Goal: Task Accomplishment & Management: Manage account settings

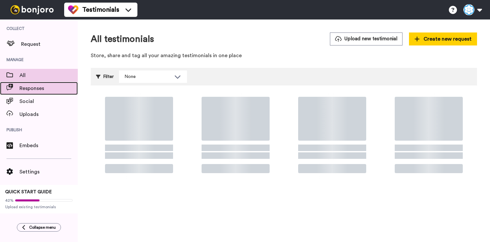
click at [42, 91] on span "Responses" at bounding box center [48, 88] width 58 height 8
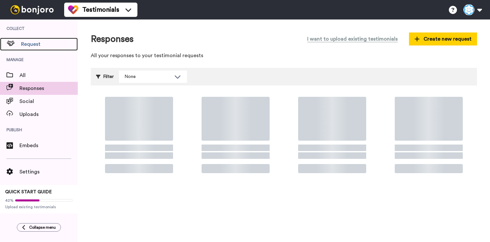
click at [50, 44] on span "Request" at bounding box center [49, 44] width 57 height 8
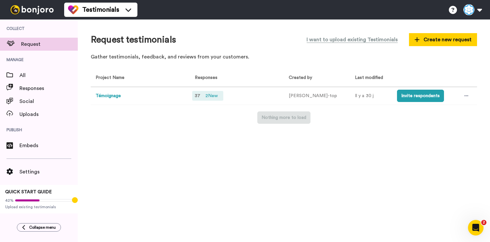
click at [210, 98] on span "2 New" at bounding box center [212, 95] width 18 height 7
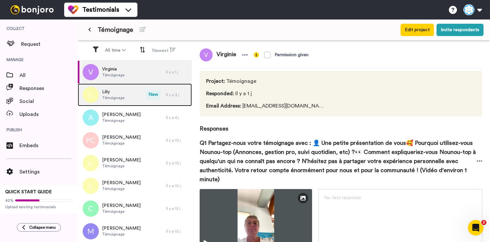
click at [142, 97] on div "Lilly Témoignage" at bounding box center [112, 94] width 68 height 23
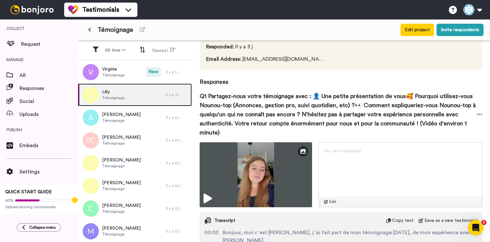
scroll to position [46, 0]
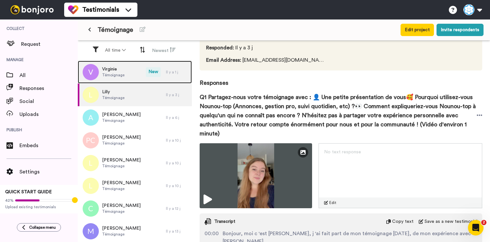
click at [155, 83] on div "Virginie Témoignage New Il y a 1 j" at bounding box center [135, 72] width 114 height 23
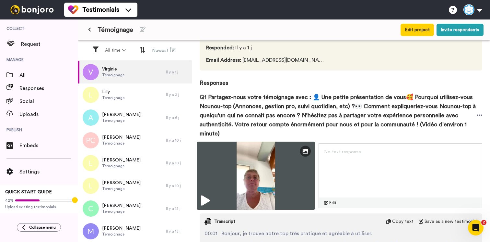
click at [209, 199] on icon at bounding box center [205, 200] width 9 height 10
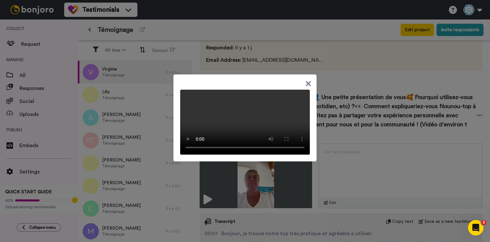
click at [291, 154] on video at bounding box center [245, 122] width 130 height 65
click at [309, 79] on icon at bounding box center [309, 83] width 6 height 8
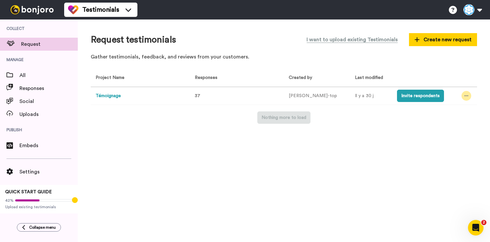
click at [467, 95] on div at bounding box center [467, 96] width 10 height 10
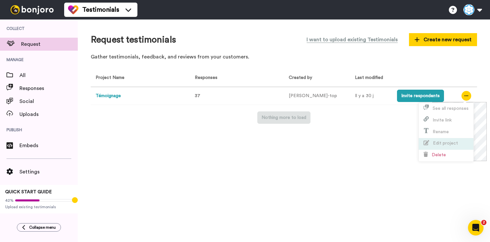
click at [442, 145] on span "Edit project" at bounding box center [445, 143] width 25 height 5
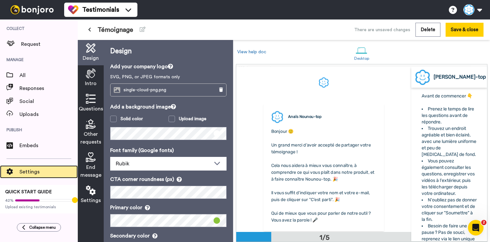
click at [38, 171] on span "Settings" at bounding box center [48, 172] width 58 height 8
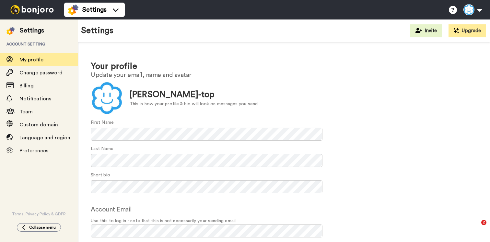
click at [45, 11] on img at bounding box center [32, 9] width 49 height 9
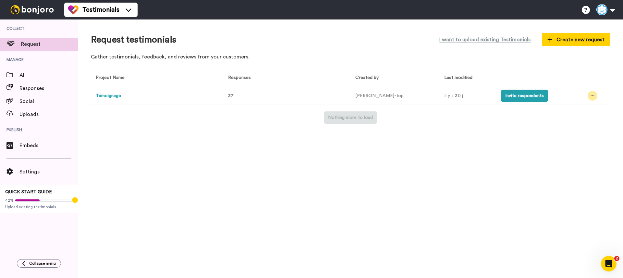
click at [490, 96] on icon at bounding box center [592, 95] width 4 height 5
click at [490, 144] on span "Edit project" at bounding box center [575, 143] width 25 height 5
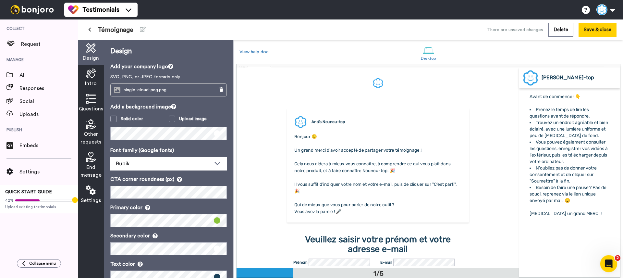
click at [490, 241] on icon "Ouvrir le Messenger Intercom" at bounding box center [607, 262] width 11 height 11
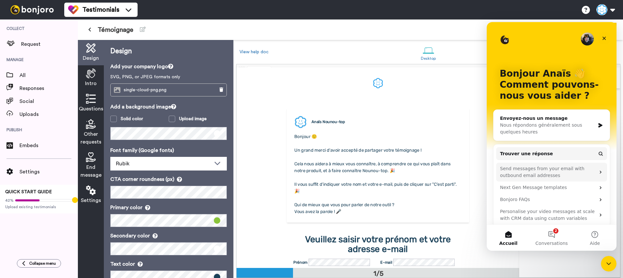
scroll to position [6, 0]
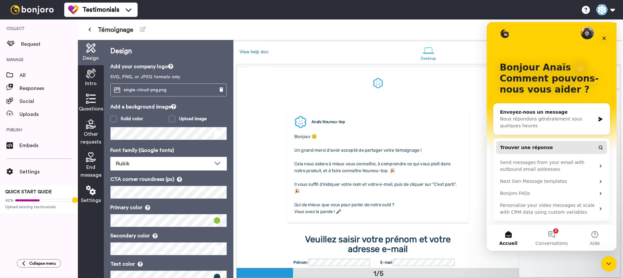
click at [490, 148] on span "Trouver une réponse" at bounding box center [526, 147] width 53 height 7
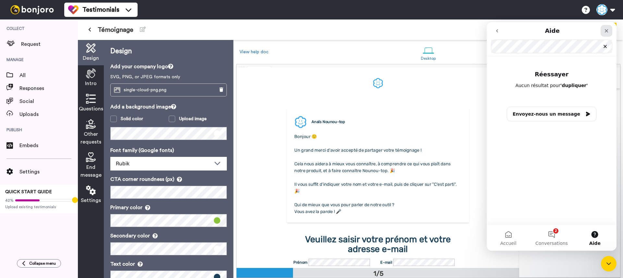
click at [490, 32] on icon "Fermer" at bounding box center [606, 30] width 5 height 5
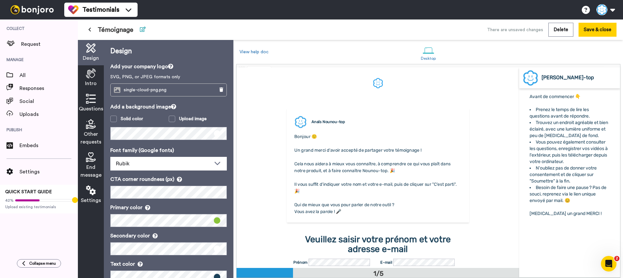
click at [141, 30] on icon at bounding box center [143, 29] width 6 height 5
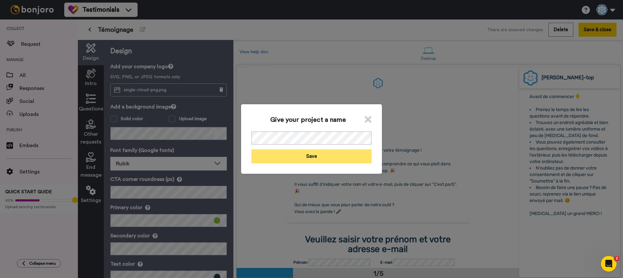
click at [332, 158] on button "Save" at bounding box center [311, 156] width 120 height 14
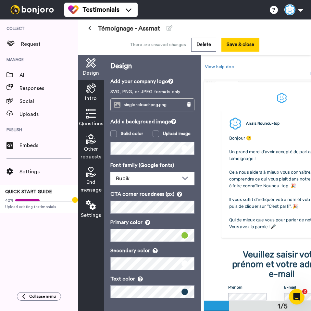
scroll to position [0, 12]
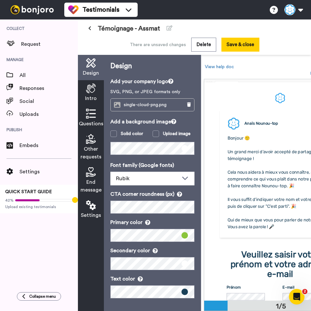
click at [158, 106] on span "single-cloud-png.png" at bounding box center [147, 105] width 46 height 6
click at [140, 107] on span "single-cloud-png.png" at bounding box center [147, 105] width 46 height 6
click at [122, 105] on div "single-cloud-png.png" at bounding box center [146, 105] width 71 height 12
click at [117, 106] on icon at bounding box center [117, 105] width 6 height 6
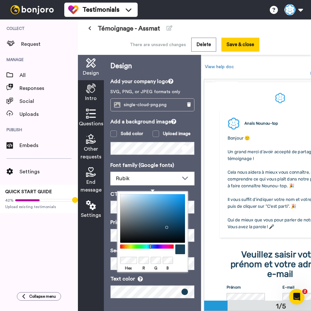
click at [194, 222] on div "Design Add your company logo SVG, PNG, or JPEG formats only single-cloud-png.pn…" at bounding box center [152, 183] width 97 height 256
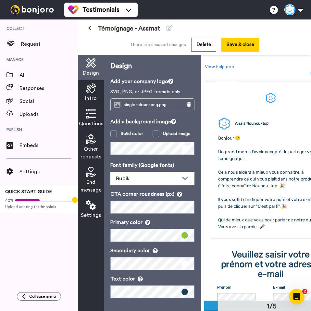
scroll to position [0, 0]
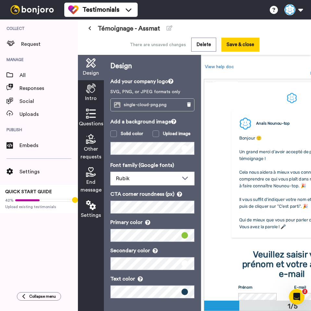
click at [95, 93] on icon at bounding box center [91, 88] width 10 height 10
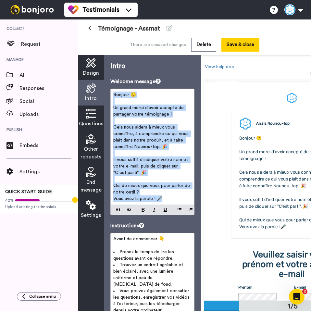
scroll to position [1, 0]
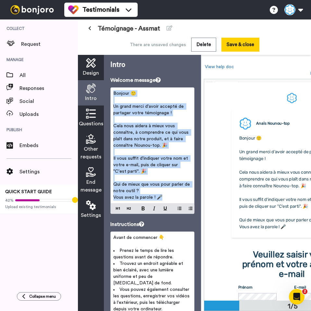
drag, startPoint x: 163, startPoint y: 199, endPoint x: 115, endPoint y: 95, distance: 114.2
click at [115, 95] on div "Bonjour 🙂 ﻿ Un grand merci d'avoir accepté de partager votre témoignage ! ﻿ Cel…" at bounding box center [152, 145] width 83 height 115
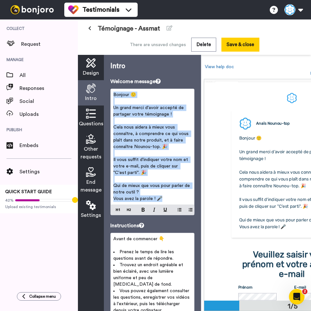
copy div "Bonjour 🙂 ﻿ Un grand merci d'avoir accepté de partager votre témoignage ! ﻿ Cel…"
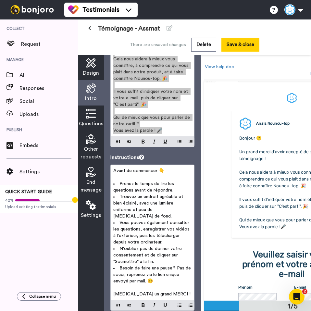
scroll to position [85, 0]
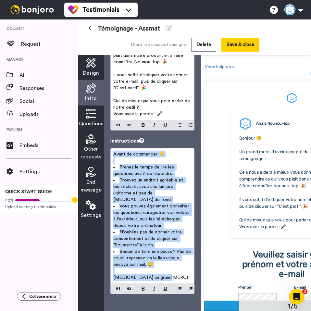
drag, startPoint x: 170, startPoint y: 270, endPoint x: 115, endPoint y: 154, distance: 128.1
click at [115, 154] on div "Avant de commencer 👇 ﻿ Prenez le temps de lire les questions avant de répondre.…" at bounding box center [152, 215] width 83 height 135
copy div "Avant de commencer 👇 ﻿ Prenez le temps de lire les questions avant de répondre.…"
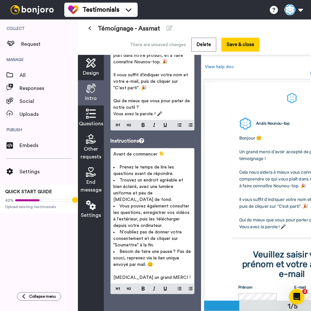
click at [90, 114] on icon at bounding box center [91, 114] width 10 height 10
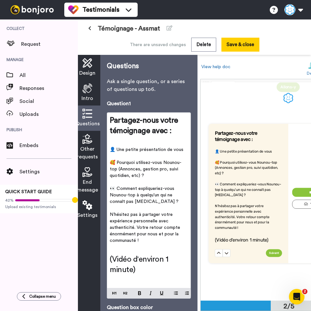
scroll to position [0, 0]
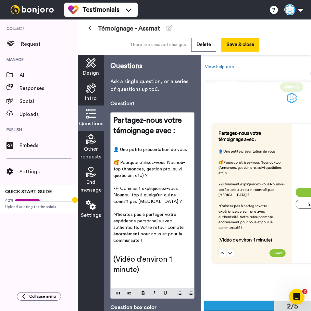
click at [91, 95] on span "Intro" at bounding box center [91, 98] width 12 height 8
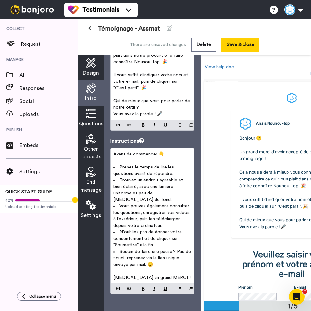
click at [96, 124] on span "Questions" at bounding box center [91, 124] width 24 height 8
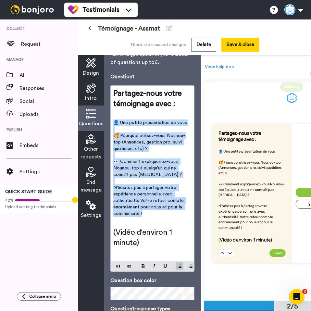
drag, startPoint x: 147, startPoint y: 213, endPoint x: 111, endPoint y: 123, distance: 97.7
click at [111, 123] on div "Partagez-nous votre témoignage avec : ﻿ 👤 Une petite présentation de vous ﻿ 🥰 P…" at bounding box center [152, 173] width 83 height 175
copy ul "👤 Une petite présentation de vous ﻿ 🥰 Pourquoi utilisez-vous Nounou-top (Annonc…"
click at [136, 144] on span "🥰 Pourquoi utilisez-vous Nounou-top (Annonces, gestion pro, suivi quotidien, et…" at bounding box center [149, 142] width 72 height 18
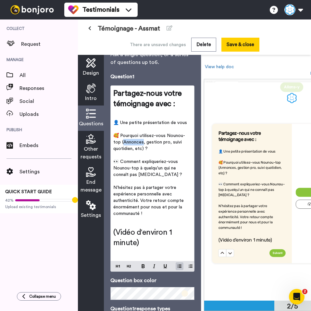
drag, startPoint x: 134, startPoint y: 143, endPoint x: 115, endPoint y: 143, distance: 18.2
click at [115, 143] on span "🥰 Pourquoi utilisez-vous Nounou-top (Annonces, gestion pro, suivi quotidien, et…" at bounding box center [149, 142] width 72 height 18
click at [153, 145] on span "🥰 Pourquoi utilisez-vous Nounou-top (Annonces, gestion pro, suivi quotidien, et…" at bounding box center [149, 142] width 72 height 18
click at [154, 150] on p "🥰 Pourquoi utilisez-vous Nounou-top (Annonces, gestion pro, suivi quotidien, et…" at bounding box center [152, 141] width 78 height 19
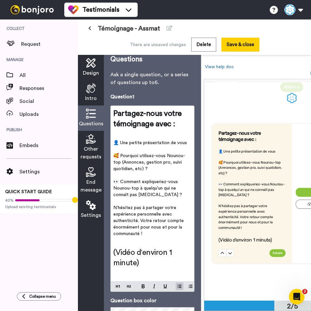
scroll to position [6, 0]
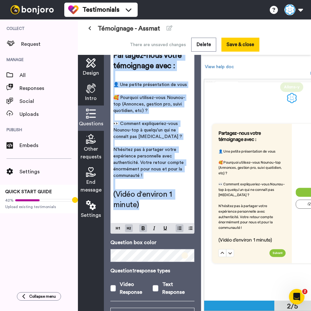
drag, startPoint x: 114, startPoint y: 114, endPoint x: 151, endPoint y: 206, distance: 99.6
click at [150, 206] on div "Partagez-nous votre témoignage avec : ﻿ 👤 Une petite présentation de vous ﻿ 🥰 P…" at bounding box center [152, 135] width 83 height 175
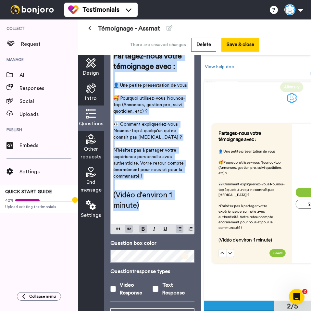
scroll to position [63, 0]
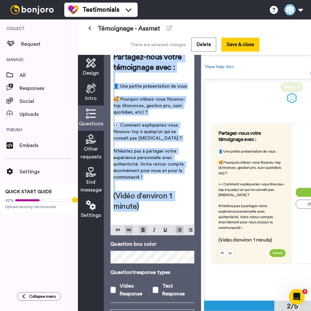
copy div "Partagez-nous votre témoignage avec : ﻿ 👤 Une petite présentation de vous ﻿ 🥰 P…"
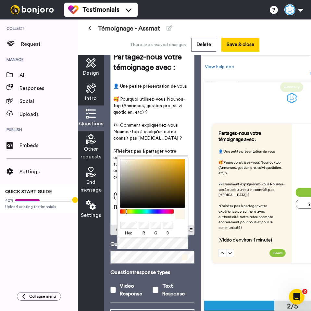
click at [163, 241] on p "Question 1 response types" at bounding box center [152, 272] width 84 height 8
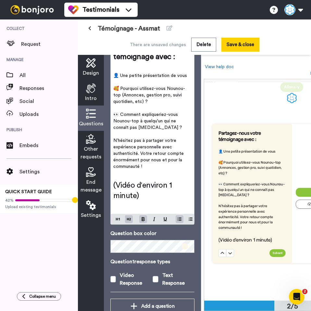
scroll to position [93, 0]
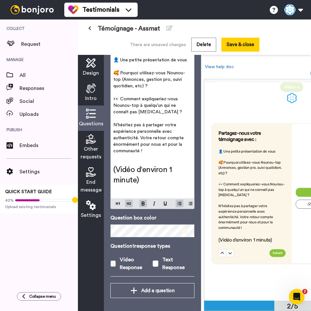
click at [151, 241] on div "Video Response" at bounding box center [136, 264] width 32 height 16
click at [153, 241] on span at bounding box center [155, 263] width 6 height 6
click at [115, 241] on span at bounding box center [113, 263] width 6 height 6
click at [157, 241] on span at bounding box center [155, 263] width 6 height 6
click at [95, 142] on icon at bounding box center [91, 139] width 10 height 10
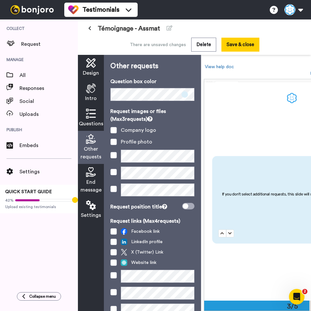
scroll to position [50, 0]
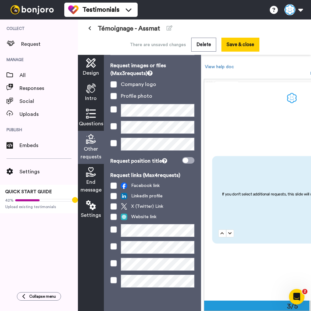
click at [91, 174] on icon at bounding box center [91, 172] width 10 height 10
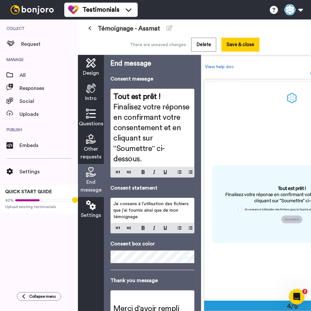
scroll to position [5, 0]
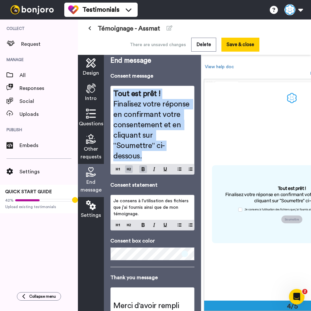
drag, startPoint x: 144, startPoint y: 159, endPoint x: 115, endPoint y: 95, distance: 70.0
click at [115, 95] on div "Tout est prêt ! Finalisez votre réponse en confirmant votre consentement et en …" at bounding box center [152, 125] width 83 height 78
copy div "Tout est prêt ! Finalisez votre réponse en confirmant votre consentement et en …"
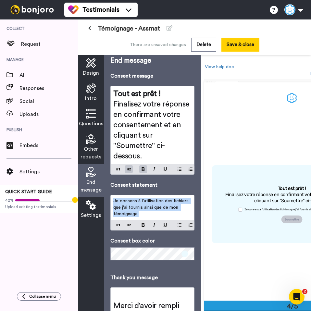
drag, startPoint x: 143, startPoint y: 213, endPoint x: 112, endPoint y: 201, distance: 33.5
click at [112, 201] on div "Je consens à l'utilisation des fichiers que j'ai fournis ainsi que de mon témoi…" at bounding box center [152, 207] width 83 height 25
copy span "Je consens à l'utilisation des fichiers que j'ai fournis ainsi que de mon témoi…"
click at [142, 208] on span "Je consens à l'utilisation des fichiers que j'ai fournis ainsi que de mon témoi…" at bounding box center [151, 208] width 77 height 18
click at [93, 115] on icon at bounding box center [91, 114] width 10 height 10
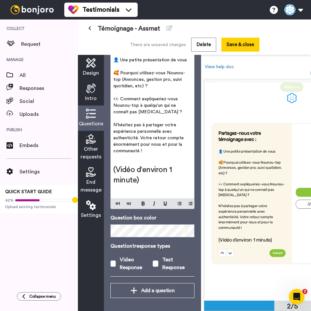
click at [88, 175] on icon at bounding box center [91, 172] width 10 height 10
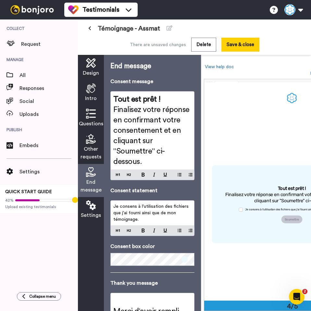
click at [140, 213] on span "Je consens à l'utilisation des fichiers que j'ai fourni ainsi que de mon témoig…" at bounding box center [151, 213] width 77 height 18
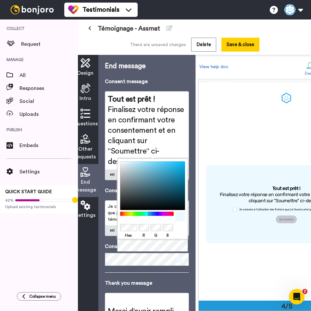
scroll to position [0, 0]
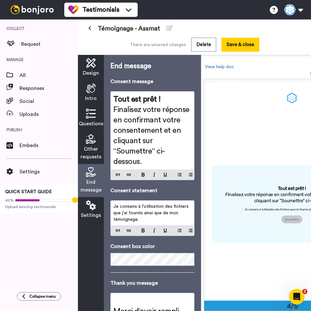
click at [158, 241] on div "End message Consent message Tout est prêt ! Finalisez votre réponse en confirma…" at bounding box center [152, 233] width 84 height 345
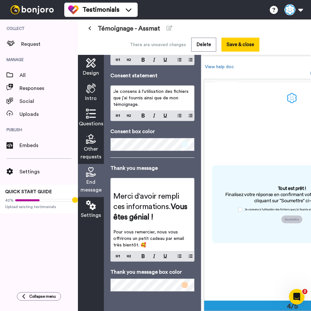
scroll to position [0, 31]
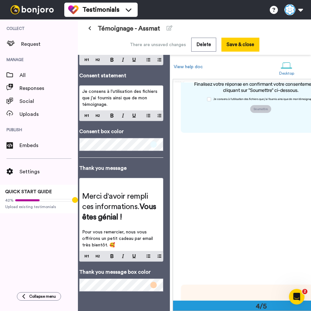
click at [151, 241] on p "Pour vous remercier, nous vous offrirons un petit cadeau par email très bientôt…" at bounding box center [121, 238] width 78 height 19
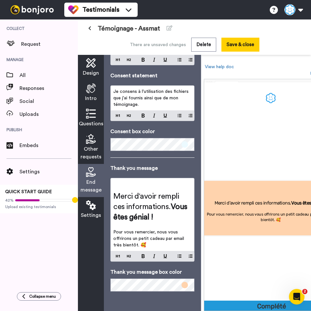
scroll to position [0, 0]
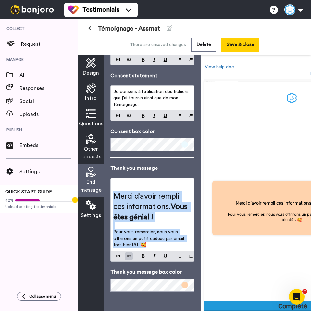
drag, startPoint x: 149, startPoint y: 239, endPoint x: 111, endPoint y: 188, distance: 63.0
click at [111, 188] on div "﻿ Merci d'avoir rempli ces informations. Vous êtes génial ! ﻿ Pour vous remerci…" at bounding box center [152, 214] width 83 height 73
copy div "﻿ Merci d'avoir rempli ces informations. Vous êtes génial ! ﻿ Pour vous remerci…"
click at [143, 241] on span "Pour vous remercier, nous vous offrirons un petit cadeau par email très bientôt…" at bounding box center [149, 239] width 72 height 18
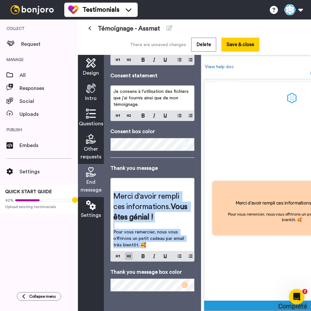
drag, startPoint x: 150, startPoint y: 244, endPoint x: 115, endPoint y: 196, distance: 60.1
click at [115, 196] on div "﻿ Merci d'avoir rempli ces informations. Vous êtes génial ! ﻿ Pour vous remerci…" at bounding box center [152, 214] width 83 height 73
copy div "Merci d'avoir rempli ces informations. Vous êtes génial ! ﻿ Pour vous remercier…"
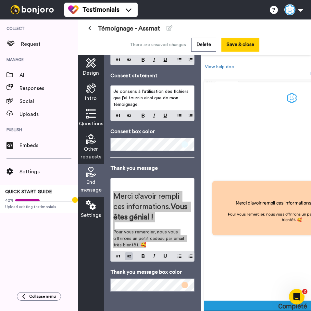
scroll to position [119, 0]
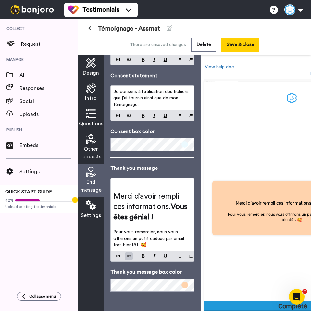
click at [93, 211] on span "Settings" at bounding box center [91, 215] width 20 height 8
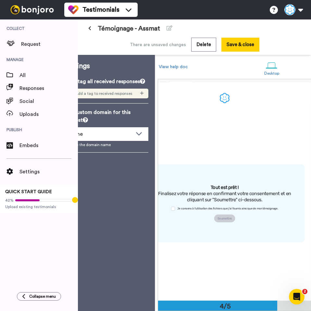
scroll to position [615, 0]
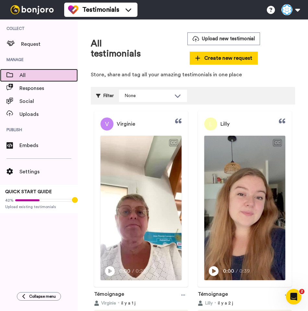
click at [45, 75] on span "All" at bounding box center [48, 75] width 58 height 8
click at [35, 13] on img at bounding box center [32, 9] width 49 height 9
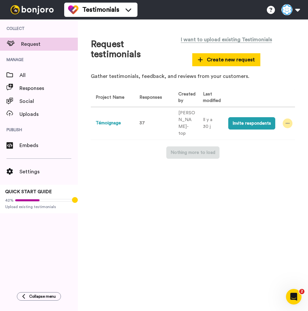
click at [286, 121] on icon at bounding box center [288, 123] width 4 height 5
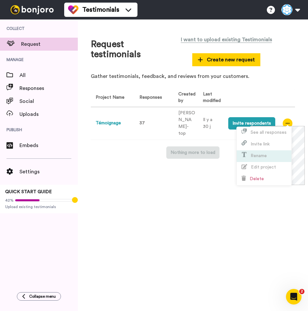
click at [266, 155] on span "Rename" at bounding box center [259, 155] width 16 height 5
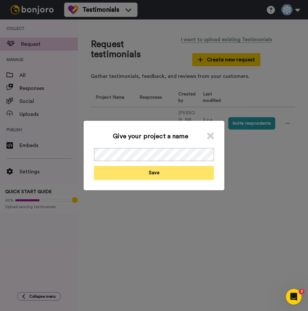
click at [146, 174] on button "Save" at bounding box center [154, 173] width 120 height 14
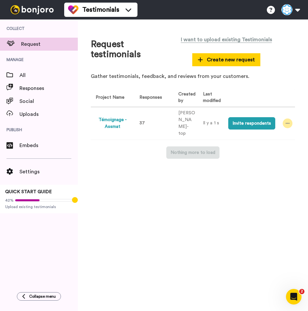
click at [286, 121] on icon at bounding box center [288, 123] width 4 height 5
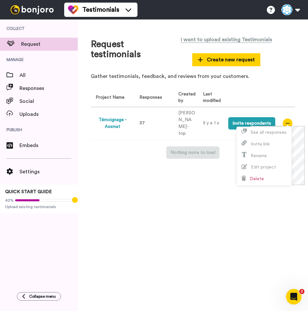
drag, startPoint x: 230, startPoint y: 178, endPoint x: 221, endPoint y: 115, distance: 63.2
click at [230, 177] on div "Request testimonials I want to upload existing Testimonials Create new request …" at bounding box center [193, 162] width 230 height 287
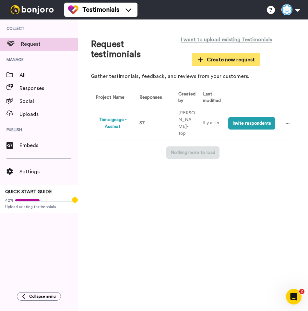
click at [222, 63] on span "Create new request" at bounding box center [226, 60] width 57 height 8
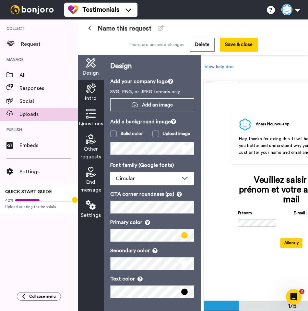
scroll to position [0, 0]
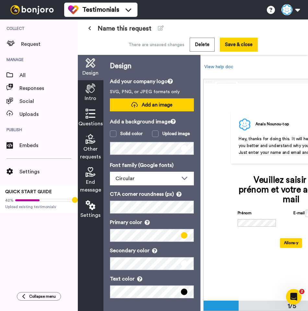
click at [159, 103] on span "Add an image" at bounding box center [157, 105] width 31 height 7
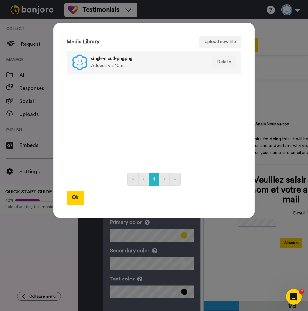
click at [120, 64] on div "single-cloud-png.png Added il y a 10 m." at bounding box center [147, 62] width 112 height 16
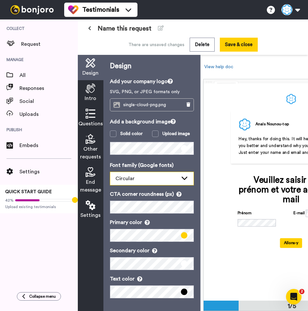
click at [143, 177] on div "Circular" at bounding box center [146, 179] width 63 height 8
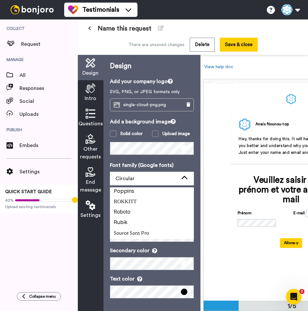
scroll to position [252, 0]
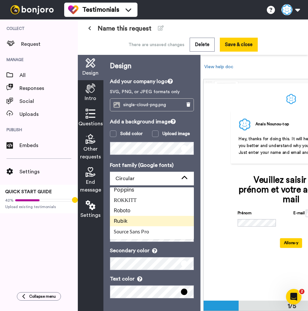
click at [134, 219] on li "Rubik" at bounding box center [152, 221] width 84 height 10
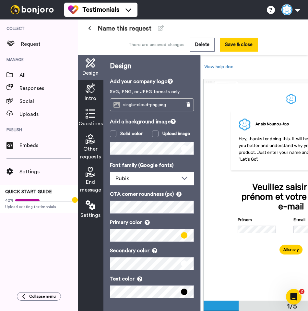
click at [137, 198] on div "CTA corner roundness (px)" at bounding box center [152, 201] width 84 height 23
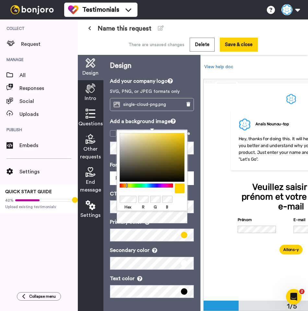
drag, startPoint x: 163, startPoint y: 251, endPoint x: 151, endPoint y: 240, distance: 15.4
click at [163, 250] on div "Secondary color" at bounding box center [152, 257] width 84 height 23
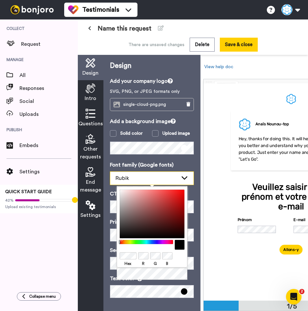
click at [144, 174] on div "Rubik" at bounding box center [146, 178] width 63 height 8
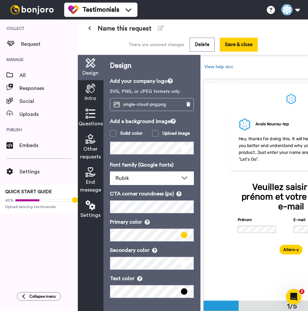
click at [110, 161] on p "Font family (Google fonts)" at bounding box center [152, 165] width 84 height 8
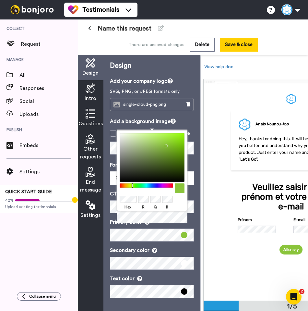
click at [135, 191] on div at bounding box center [152, 188] width 65 height 10
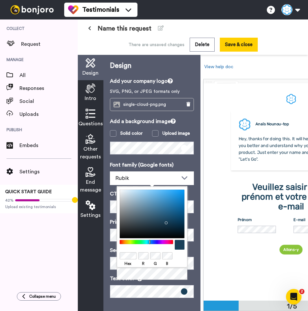
click at [153, 272] on div "Hex R G B" at bounding box center [152, 234] width 71 height 94
click at [154, 274] on div "Hex R G B" at bounding box center [152, 234] width 71 height 94
click at [164, 305] on div "Design Add your company logo SVG, PNG, or JPEG formats only single-cloud-png.pn…" at bounding box center [151, 183] width 97 height 256
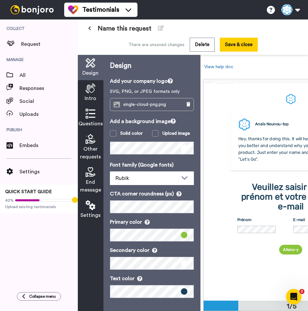
scroll to position [0, 0]
click at [91, 92] on icon at bounding box center [91, 88] width 10 height 10
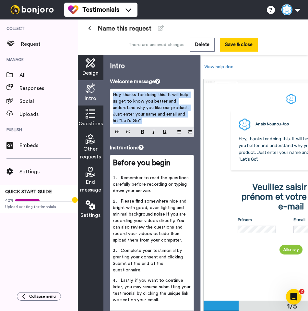
drag, startPoint x: 139, startPoint y: 118, endPoint x: 112, endPoint y: 93, distance: 37.0
click at [112, 93] on div "Hey, thanks for doing this. It will help us get to know you better and understa…" at bounding box center [151, 108] width 83 height 38
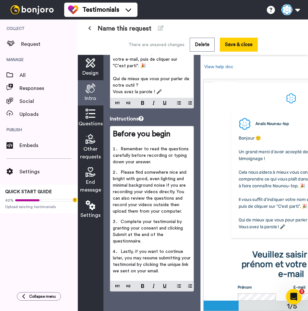
scroll to position [111, 0]
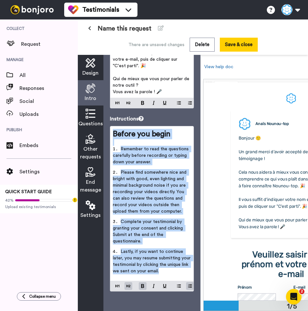
drag, startPoint x: 164, startPoint y: 268, endPoint x: 109, endPoint y: 127, distance: 150.8
click at [109, 127] on div "Intro Welcome message Bonjour 🙂 ﻿ Un grand merci d'avoir accepté de partager vo…" at bounding box center [151, 183] width 97 height 256
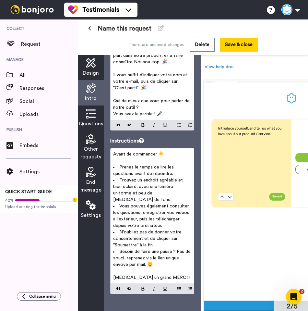
scroll to position [0, 19]
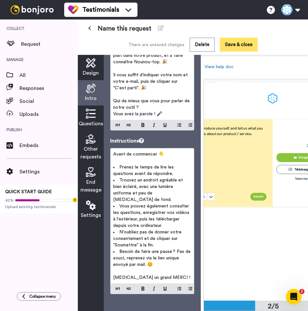
click at [240, 47] on button "Save & close" at bounding box center [239, 45] width 38 height 14
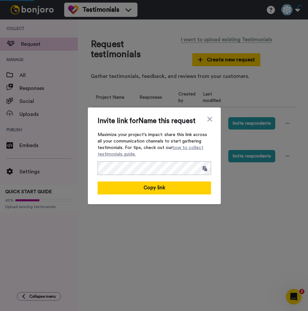
click at [206, 122] on div "Invite link for Name this request Maximize your project's impact: share this li…" at bounding box center [155, 155] width 114 height 77
click at [208, 120] on icon at bounding box center [209, 118] width 5 height 5
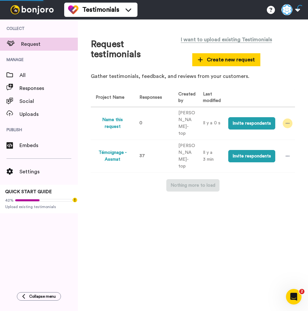
click at [289, 121] on icon at bounding box center [288, 123] width 4 height 5
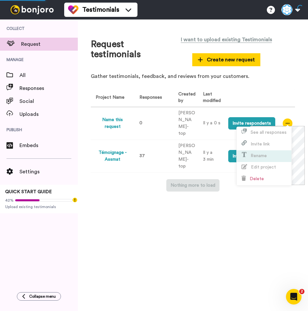
click at [261, 155] on span "Rename" at bounding box center [259, 155] width 16 height 5
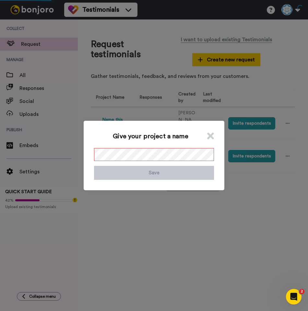
click at [211, 133] on icon at bounding box center [210, 136] width 7 height 10
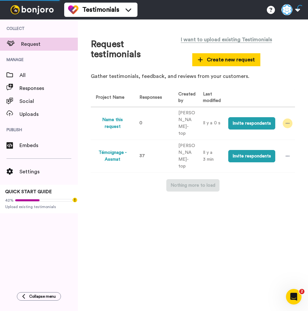
click at [286, 121] on icon at bounding box center [288, 123] width 4 height 5
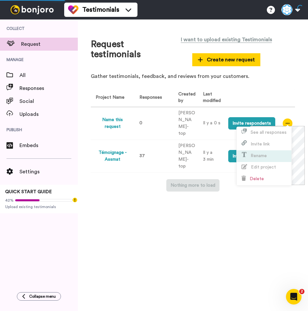
click at [262, 153] on span "Rename" at bounding box center [254, 155] width 25 height 5
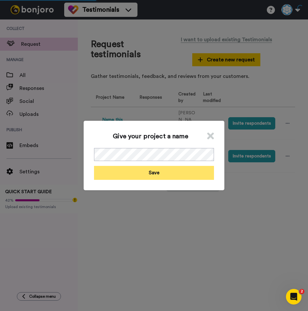
click at [129, 172] on button "Save" at bounding box center [154, 173] width 120 height 14
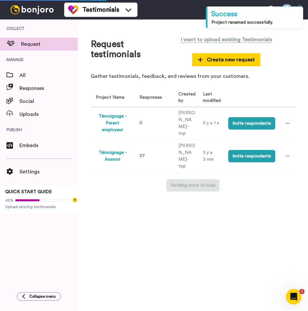
click at [119, 126] on button "Témoignage - Parent employeur" at bounding box center [113, 123] width 34 height 20
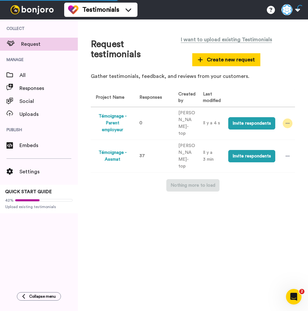
click at [290, 119] on div at bounding box center [288, 123] width 10 height 10
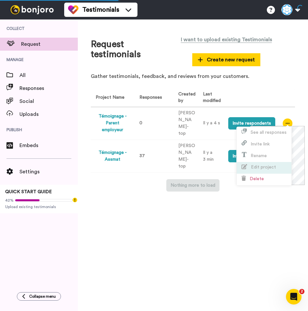
click at [263, 166] on span "Edit project" at bounding box center [263, 167] width 25 height 5
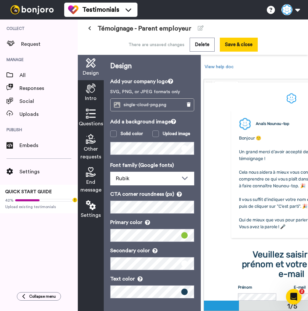
click at [96, 91] on div "Intro" at bounding box center [91, 92] width 26 height 25
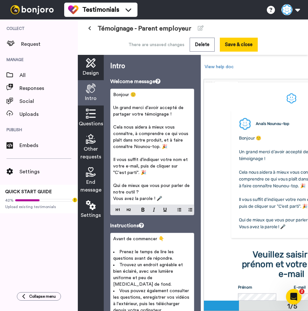
scroll to position [85, 0]
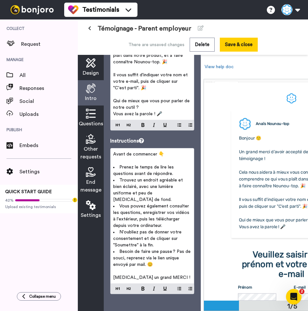
click at [91, 116] on icon at bounding box center [91, 114] width 10 height 10
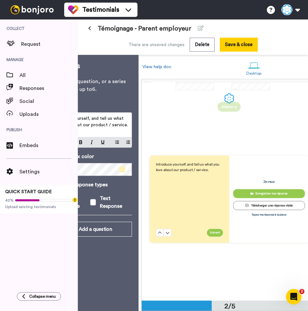
scroll to position [0, 63]
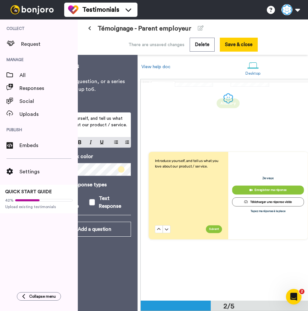
click at [136, 131] on div "Questions Ask a single question, or a series of questions up to 6 . Question 1 …" at bounding box center [89, 183] width 97 height 256
click at [161, 102] on div "Introduce yourself, and tell us what you love about our product / service. Suiv…" at bounding box center [228, 196] width 175 height 218
click at [121, 86] on p "Ask a single question, or a series of questions up to 6 ." at bounding box center [89, 86] width 84 height 16
click at [89, 25] on button at bounding box center [89, 29] width 11 height 12
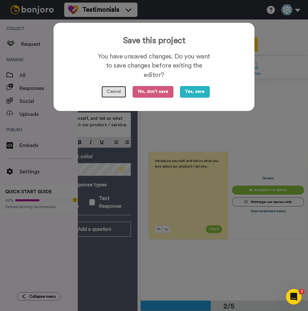
click at [118, 96] on button "Cancel" at bounding box center [114, 92] width 25 height 12
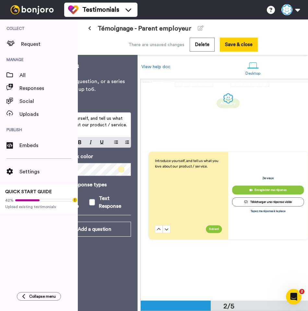
click at [41, 5] on img at bounding box center [32, 9] width 49 height 9
click at [225, 42] on button "Save & close" at bounding box center [239, 45] width 38 height 14
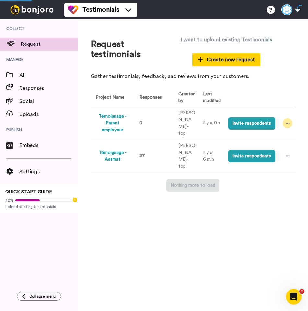
click at [292, 121] on div at bounding box center [288, 123] width 10 height 10
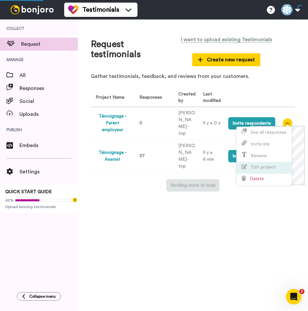
click at [267, 165] on span "Edit project" at bounding box center [263, 167] width 25 height 5
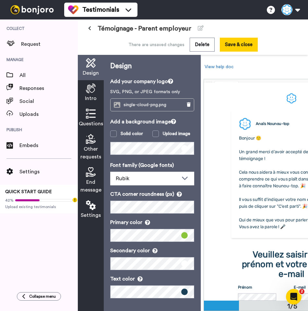
click at [94, 121] on span "Questions" at bounding box center [91, 124] width 24 height 8
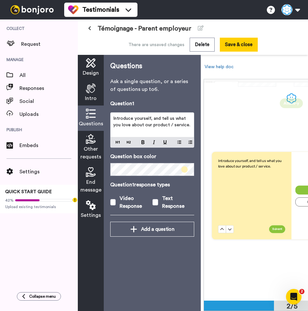
click at [141, 124] on span "Introduce yourself, and tell us what you love about our product / service." at bounding box center [151, 121] width 77 height 11
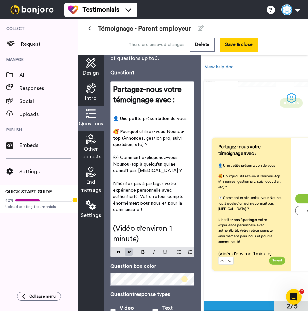
scroll to position [62, 0]
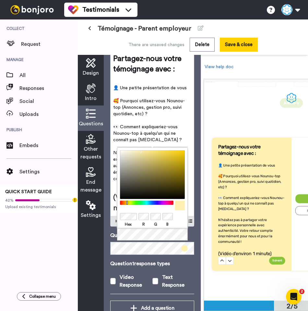
click at [143, 236] on div "Hex R G B" at bounding box center [152, 194] width 71 height 94
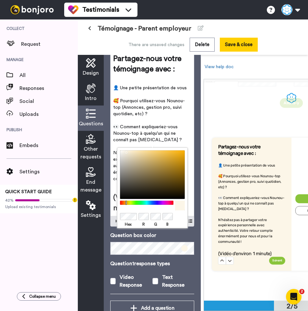
click at [150, 265] on p "Question 1 response types" at bounding box center [152, 264] width 84 height 8
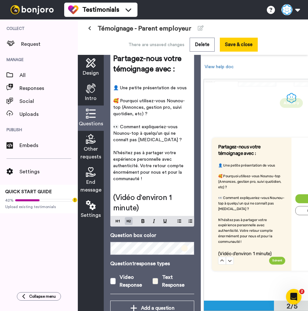
click at [155, 282] on span at bounding box center [155, 281] width 6 height 6
click at [156, 279] on span at bounding box center [155, 281] width 6 height 6
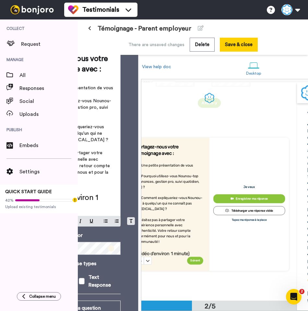
scroll to position [0, 0]
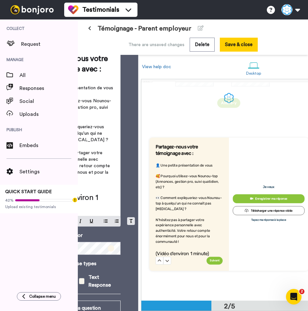
click at [85, 281] on span at bounding box center [82, 281] width 6 height 6
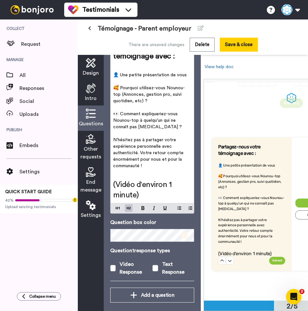
scroll to position [83, 0]
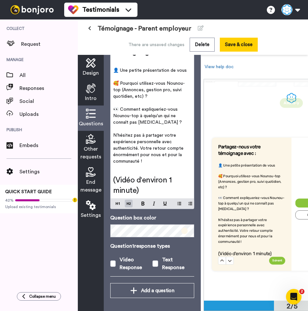
click at [93, 150] on span "Other requests" at bounding box center [90, 153] width 21 height 16
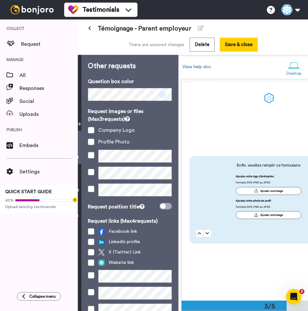
scroll to position [0, 0]
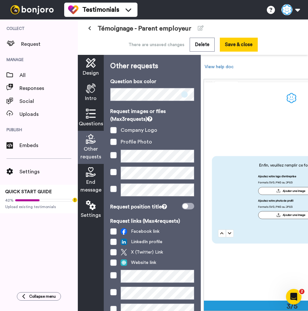
click at [115, 138] on div "Profile Photo" at bounding box center [152, 142] width 84 height 8
click at [115, 131] on span at bounding box center [113, 130] width 6 height 6
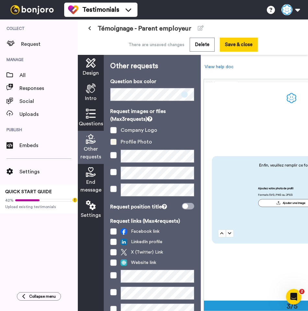
click at [112, 143] on span at bounding box center [113, 142] width 6 height 6
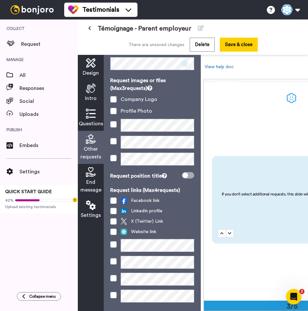
scroll to position [50, 0]
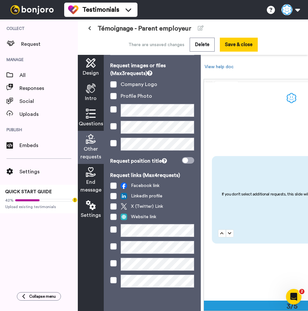
click at [93, 181] on span "End message" at bounding box center [90, 186] width 21 height 16
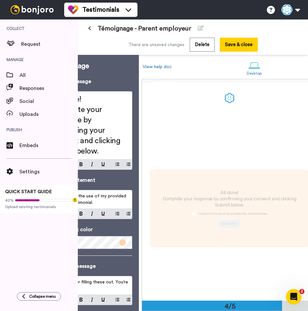
scroll to position [0, 0]
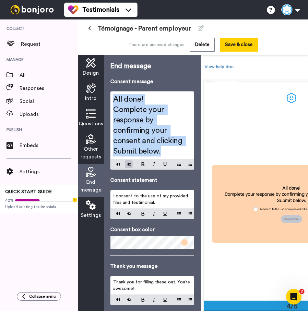
drag, startPoint x: 115, startPoint y: 98, endPoint x: 175, endPoint y: 157, distance: 84.4
click at [175, 158] on div "All done! Complete your response by confirming your consent and clicking Submit…" at bounding box center [152, 124] width 83 height 67
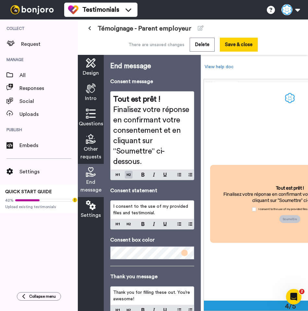
click at [121, 211] on span "I consent to the use of my provided files and testimonial." at bounding box center [151, 209] width 76 height 11
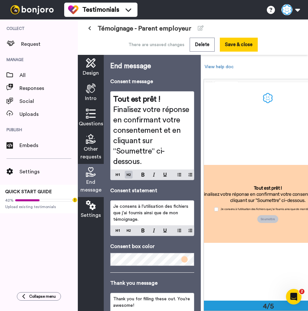
click at [142, 214] on span "Je consens à l'utilisation des fichiers que j'ai fournis ainsi que de mon témoi…" at bounding box center [151, 213] width 77 height 18
click at [147, 219] on p "Je consens à l'utilisation des fichiers que j'ai fourni ainsi que de mon témoig…" at bounding box center [152, 212] width 78 height 19
click at [140, 213] on span "Je consens à l'utilisation des fichiers que j'ai fourni ainsi que de mon témoig…" at bounding box center [151, 213] width 77 height 18
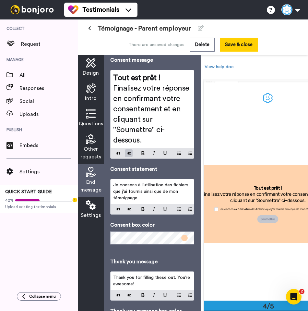
scroll to position [22, 0]
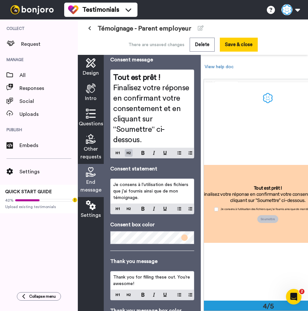
click at [150, 248] on div "End message Consent message Tout est prêt ! Finalisez votre réponse en confirma…" at bounding box center [152, 185] width 84 height 290
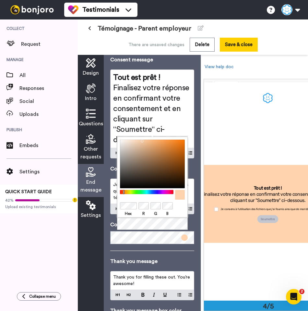
click at [141, 201] on div "Hex R G B" at bounding box center [152, 177] width 71 height 81
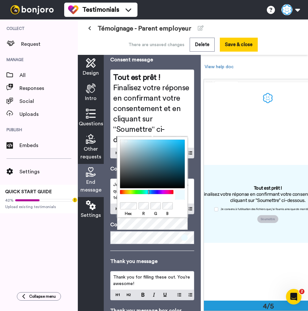
click at [154, 248] on div "End message Consent message Tout est prêt ! Finalisez votre réponse en confirma…" at bounding box center [152, 185] width 84 height 290
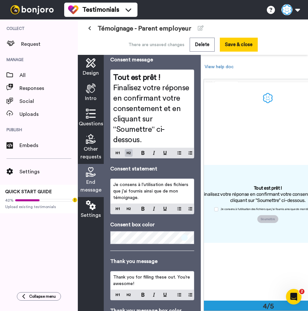
click at [154, 248] on div "End message Consent message Tout est prêt ! Finalisez votre réponse en confirma…" at bounding box center [152, 185] width 84 height 290
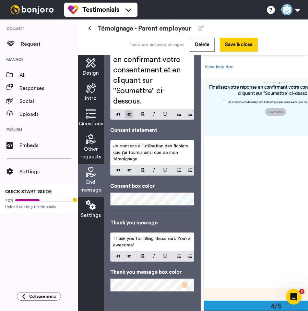
scroll to position [0, 28]
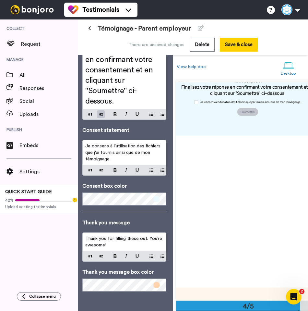
click at [131, 241] on p "Thank you for filling these out. You’re awesome!" at bounding box center [124, 241] width 78 height 13
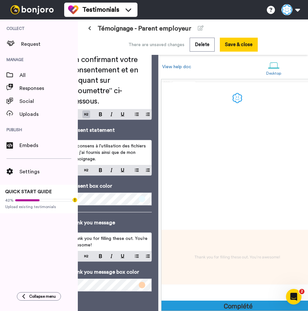
click at [131, 241] on p "Thank you for filling these out. You’re awesome!" at bounding box center [110, 241] width 78 height 13
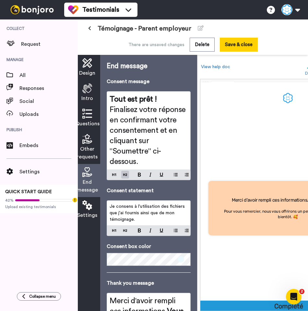
scroll to position [0, 0]
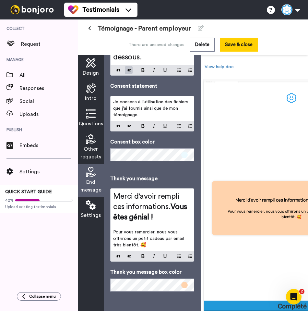
click at [91, 208] on icon at bounding box center [91, 205] width 10 height 10
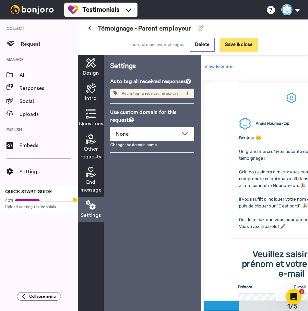
click at [230, 49] on button "Save & close" at bounding box center [239, 45] width 38 height 14
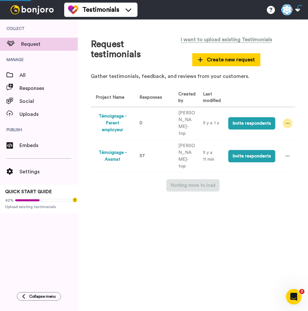
click at [288, 122] on div at bounding box center [288, 123] width 10 height 10
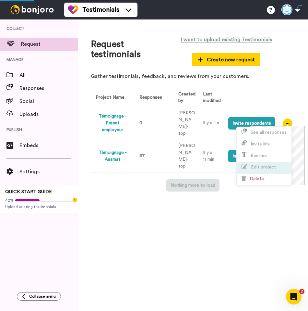
click at [263, 164] on span "Edit project" at bounding box center [259, 166] width 34 height 5
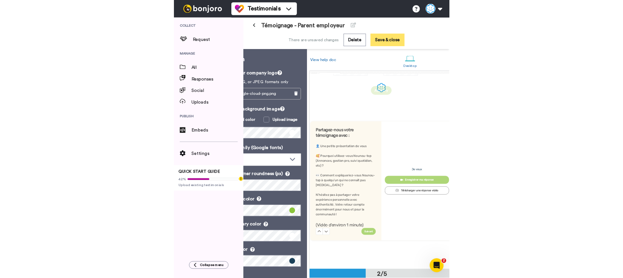
scroll to position [195, 0]
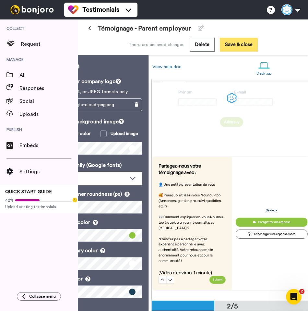
click at [245, 49] on button "Save & close" at bounding box center [239, 45] width 38 height 14
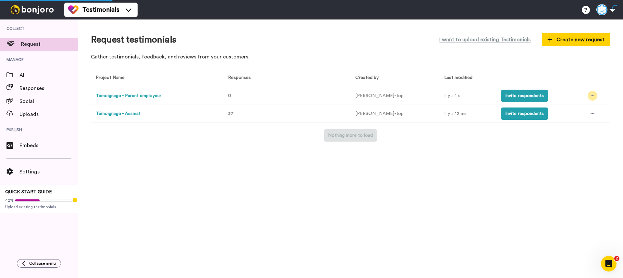
drag, startPoint x: 587, startPoint y: 93, endPoint x: 587, endPoint y: 101, distance: 7.8
click at [308, 93] on div at bounding box center [592, 96] width 10 height 10
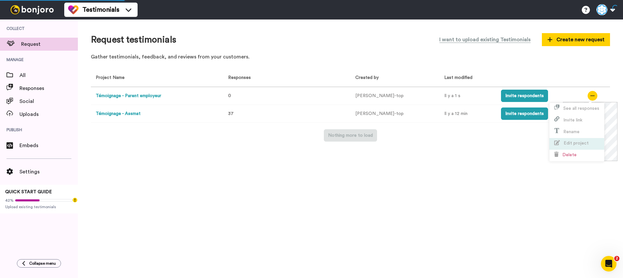
click at [308, 144] on span "Edit project" at bounding box center [575, 143] width 25 height 5
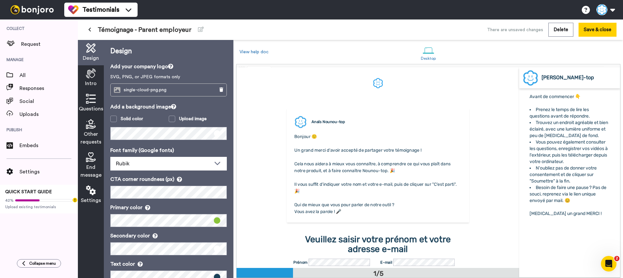
click at [86, 30] on button at bounding box center [89, 30] width 11 height 12
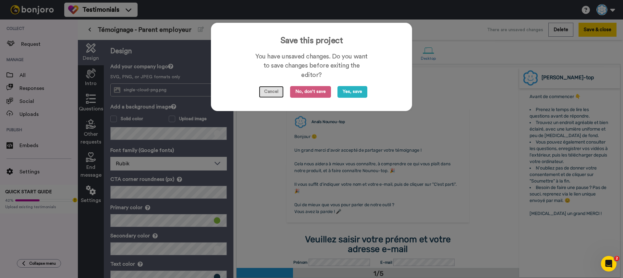
click at [270, 97] on button "Cancel" at bounding box center [271, 92] width 25 height 12
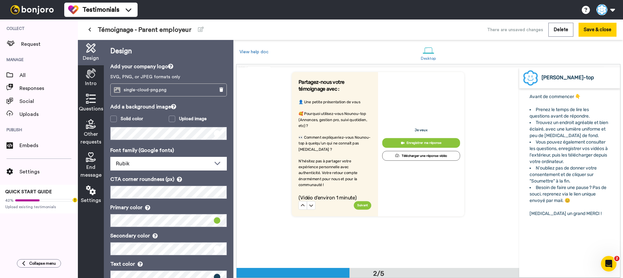
scroll to position [228, 0]
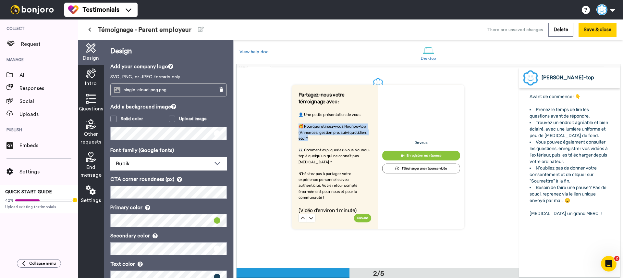
drag, startPoint x: 313, startPoint y: 139, endPoint x: 299, endPoint y: 127, distance: 18.2
click at [299, 127] on p "🥰 Pourquoi utilisez-vous Nounou-top (Annonces, gestion pro, suivi quotidien, et…" at bounding box center [334, 132] width 73 height 18
copy span "🥰 Pourquoi utilisez-vous Nounou-top (Annonces, gestion pro, suivi quotidien, et…"
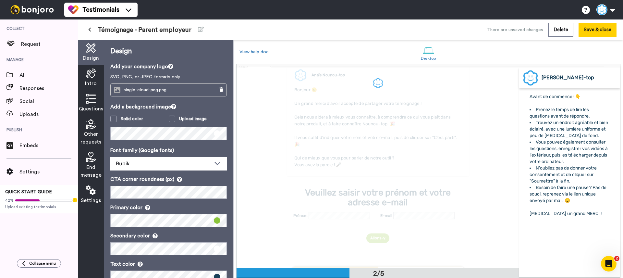
scroll to position [0, 0]
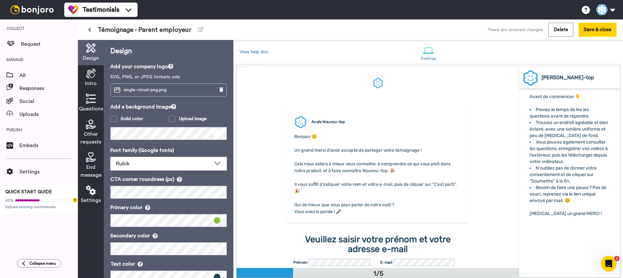
click at [88, 31] on button at bounding box center [89, 30] width 11 height 12
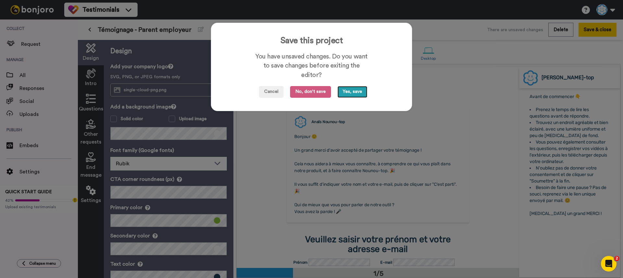
click at [308, 90] on button "Yes, save" at bounding box center [352, 92] width 30 height 12
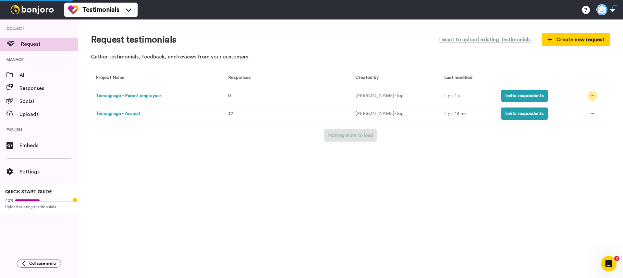
click at [308, 97] on div at bounding box center [592, 96] width 10 height 10
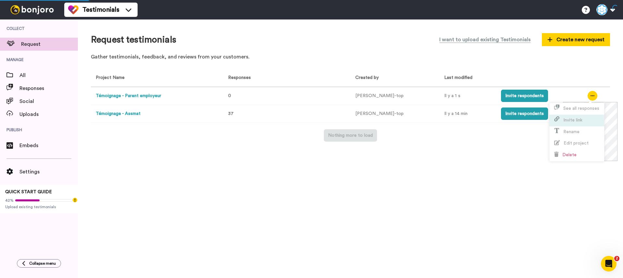
click at [308, 120] on li "Invite link" at bounding box center [576, 121] width 55 height 12
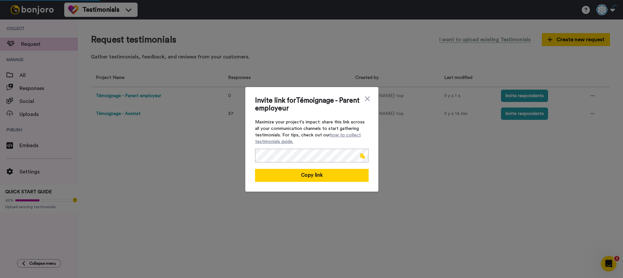
click at [308, 155] on span at bounding box center [362, 155] width 5 height 5
click at [308, 97] on icon at bounding box center [367, 98] width 5 height 5
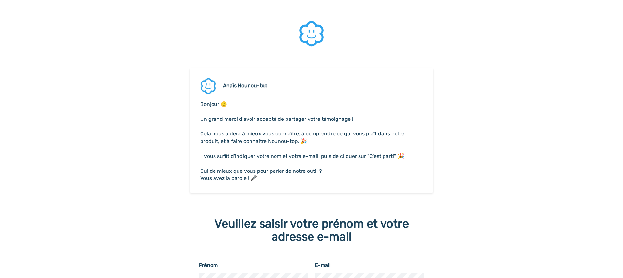
scroll to position [55, 0]
